Goal: Register for event/course

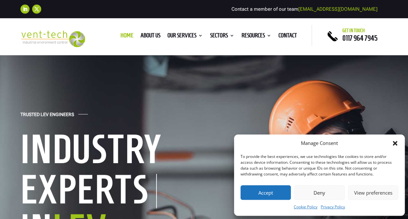
click at [314, 191] on button "Deny" at bounding box center [319, 192] width 50 height 15
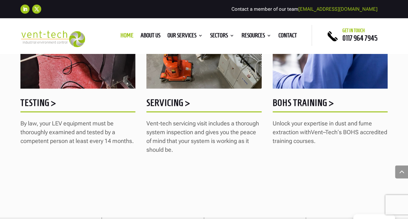
scroll to position [871, 0]
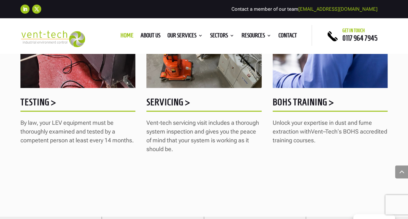
click at [299, 99] on h5 "BOHS Training >" at bounding box center [330, 103] width 115 height 13
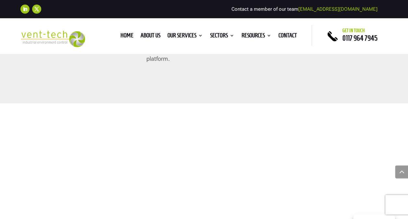
scroll to position [409, 0]
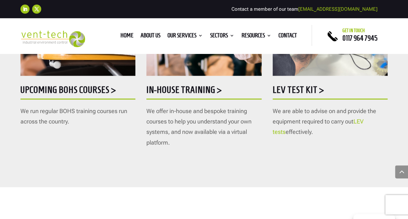
click at [91, 81] on div "Upcoming BOHS courses > We run regular BOHS training courses run across the cou…" at bounding box center [77, 22] width 115 height 191
click at [89, 87] on h5 "Upcoming BOHS courses >" at bounding box center [77, 91] width 115 height 13
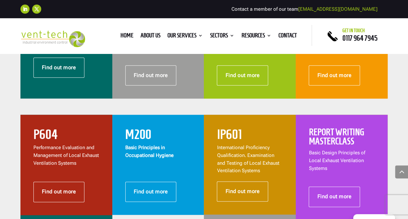
scroll to position [343, 0]
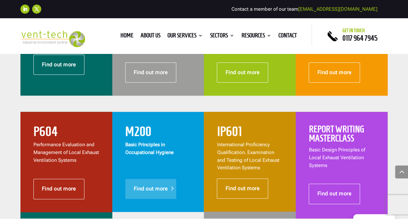
click at [156, 190] on link "Find out more" at bounding box center [150, 189] width 51 height 20
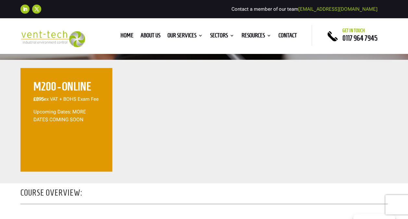
scroll to position [221, 0]
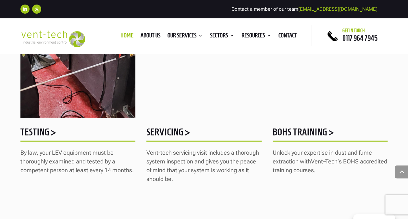
scroll to position [841, 0]
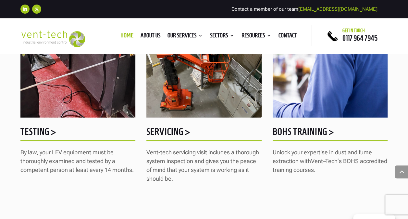
click at [300, 138] on h5 "BOHS Training >" at bounding box center [330, 133] width 115 height 13
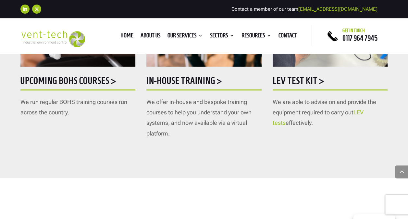
scroll to position [414, 0]
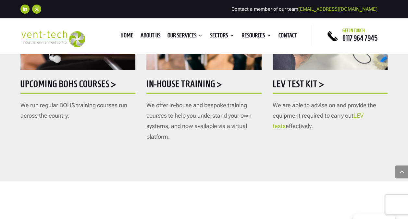
click at [83, 86] on h5 "Upcoming BOHS courses >" at bounding box center [77, 85] width 115 height 13
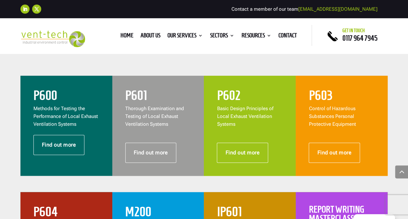
scroll to position [262, 0]
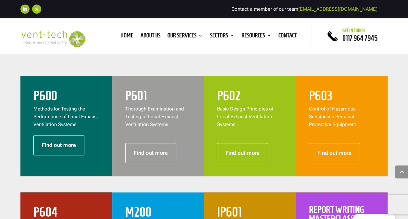
click at [330, 120] on p "Control of Hazardous Substances Personal Protective Equipment" at bounding box center [342, 116] width 66 height 23
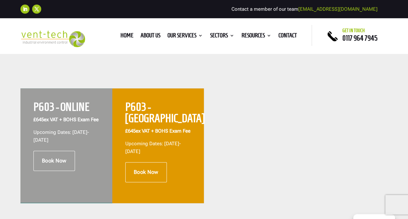
scroll to position [251, 0]
